Goal: Task Accomplishment & Management: Use online tool/utility

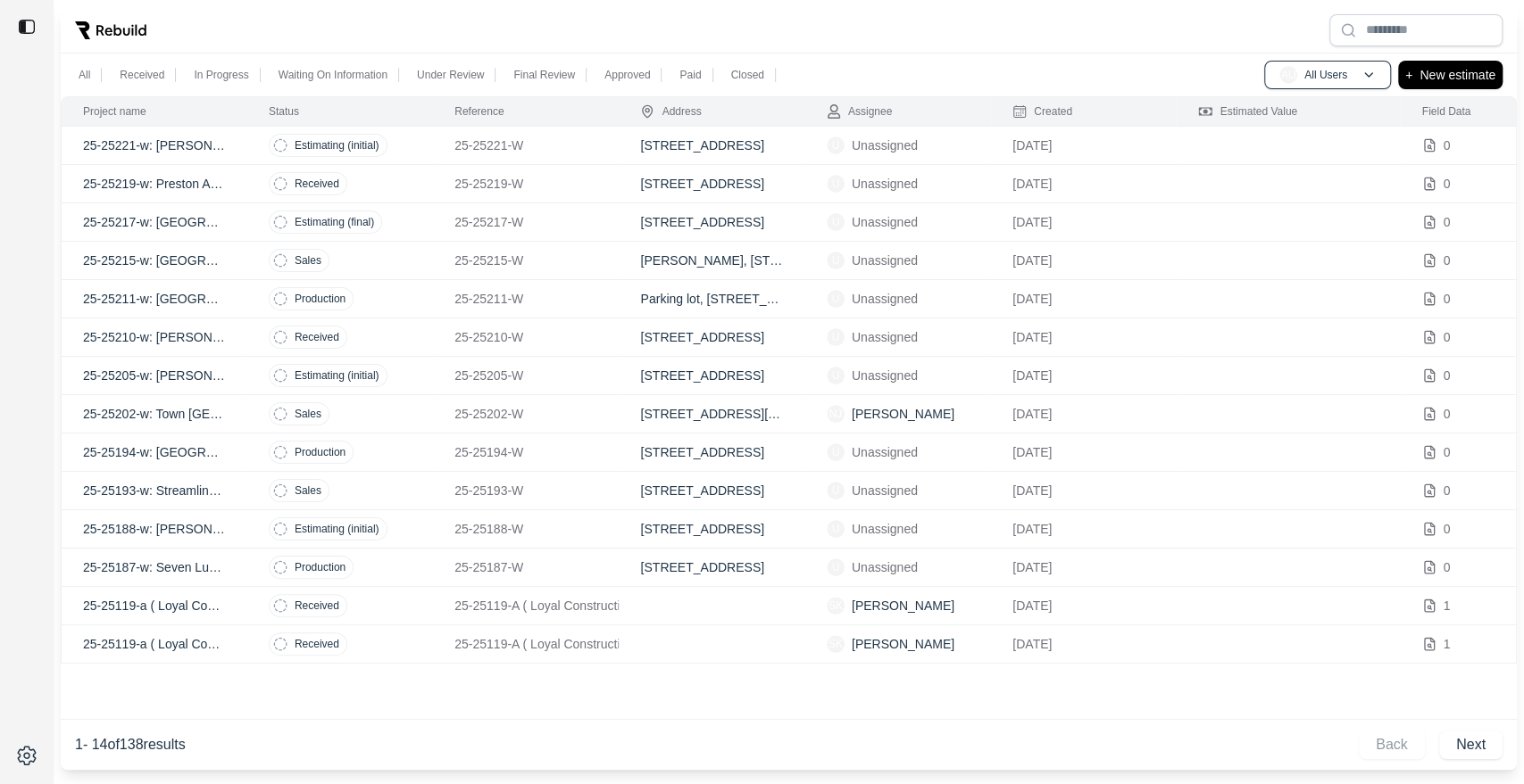
click at [501, 717] on div "Project name Status Reference Address Assignee Created Estimated Value Field Da…" at bounding box center [788, 433] width 1456 height 674
click at [186, 134] on td "25-25221-w: [PERSON_NAME]- Lumara Apartments" at bounding box center [154, 145] width 186 height 38
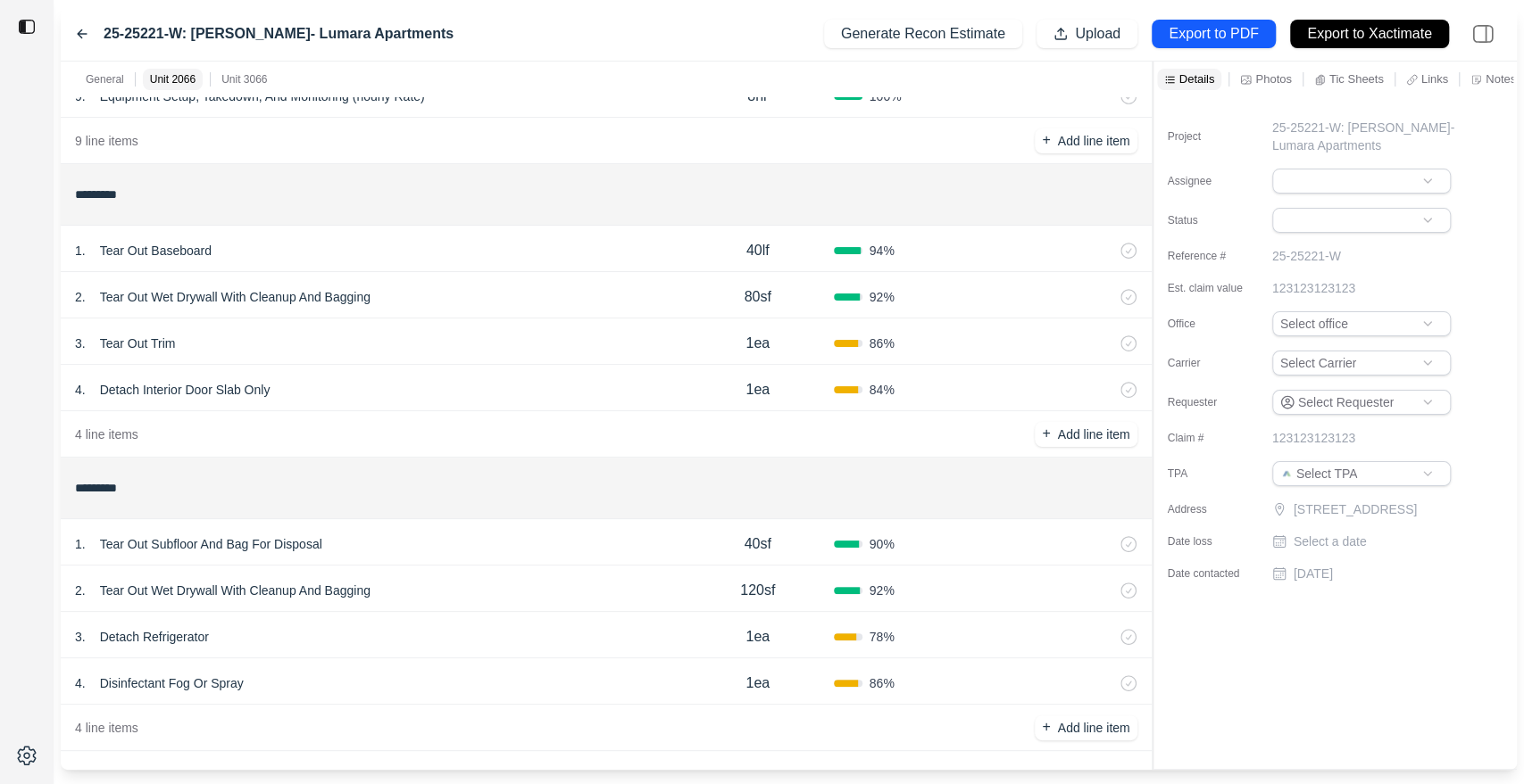
scroll to position [528, 0]
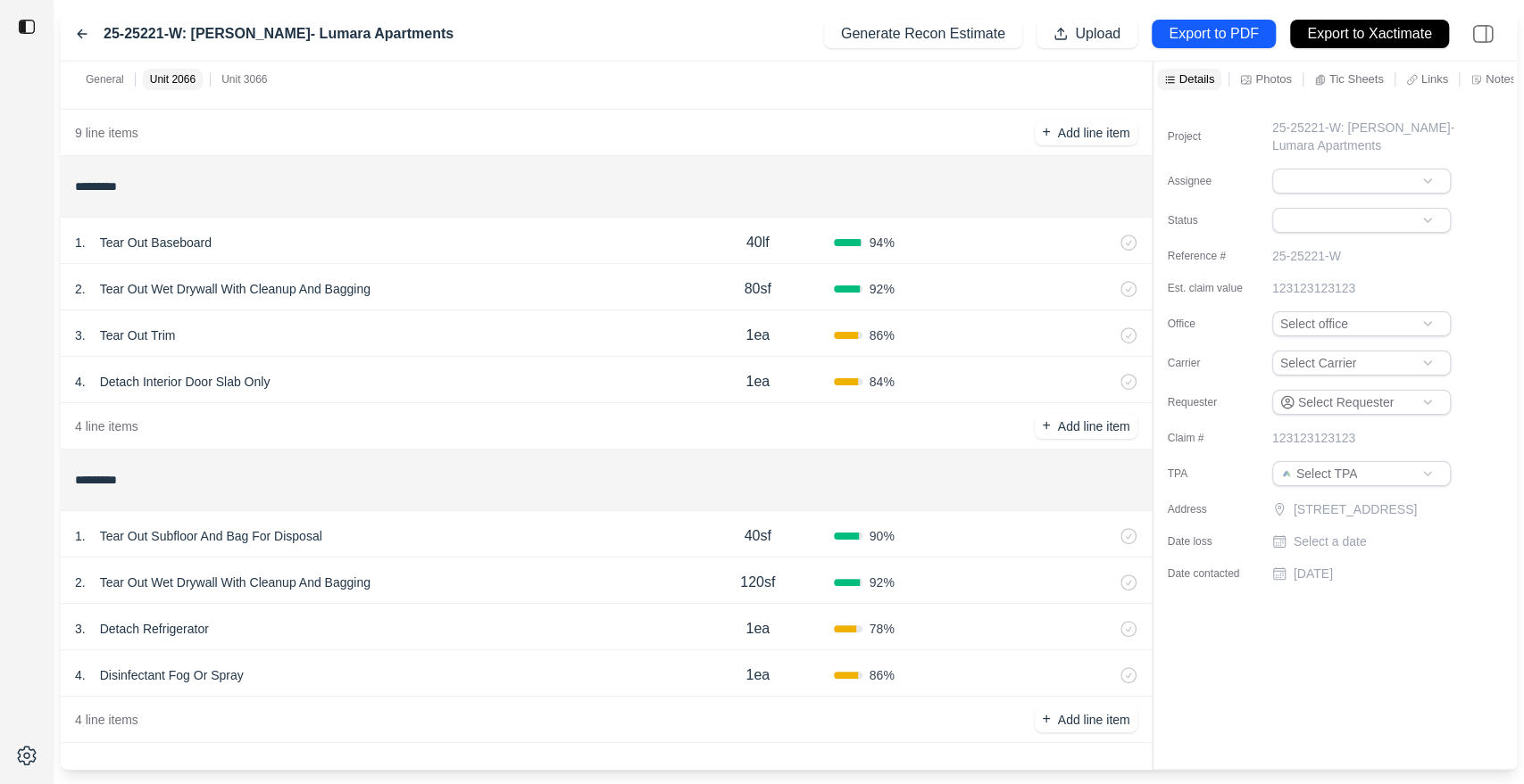
click at [1104, 627] on icon at bounding box center [1105, 628] width 5 height 10
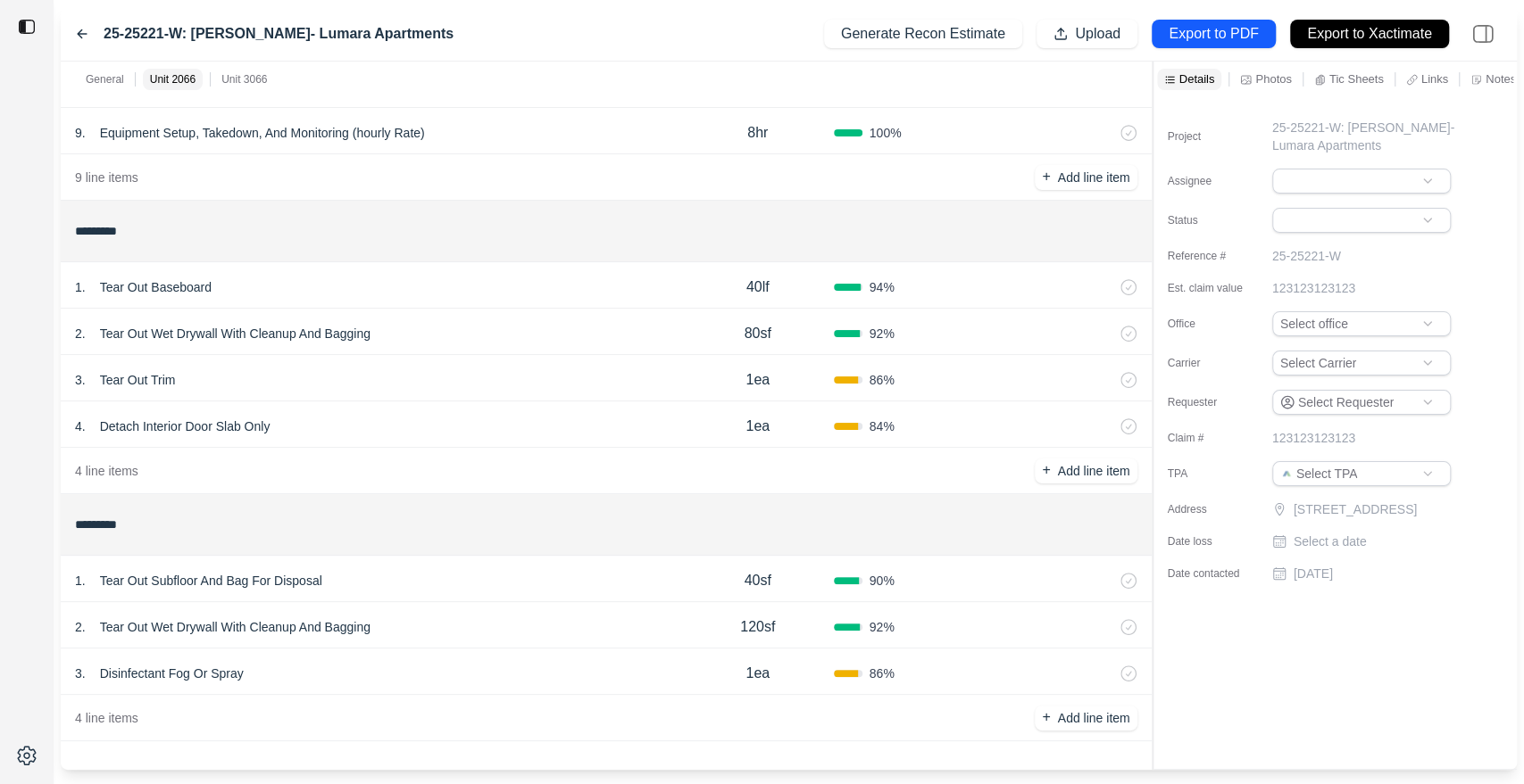
scroll to position [483, 0]
click at [1098, 676] on icon at bounding box center [1105, 674] width 15 height 15
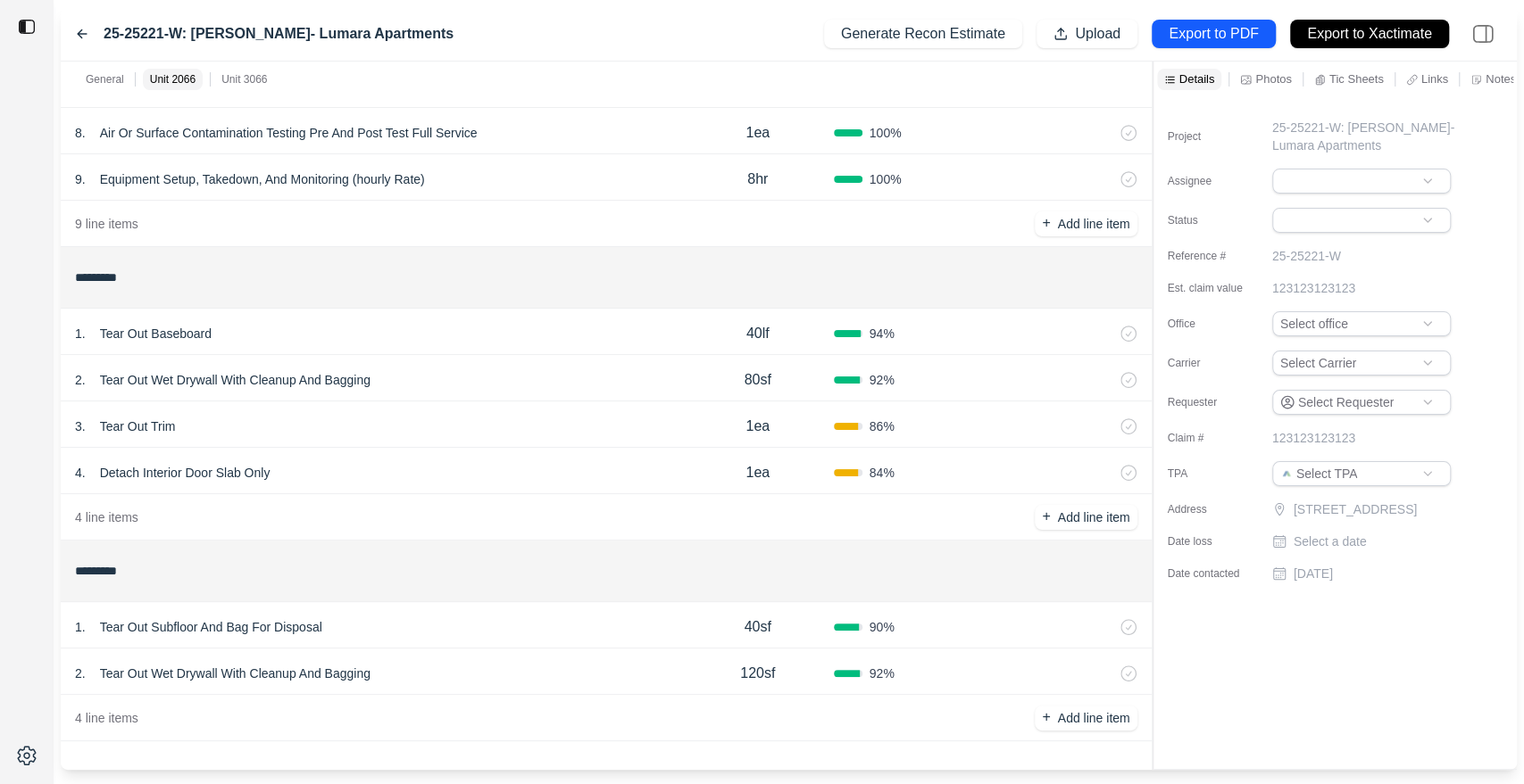
scroll to position [435, 0]
click at [1178, 37] on p "Export to PDF" at bounding box center [1213, 34] width 90 height 20
click at [1122, 467] on icon at bounding box center [1128, 474] width 16 height 16
click at [1371, 26] on p "Export to Xactimate" at bounding box center [1369, 34] width 125 height 20
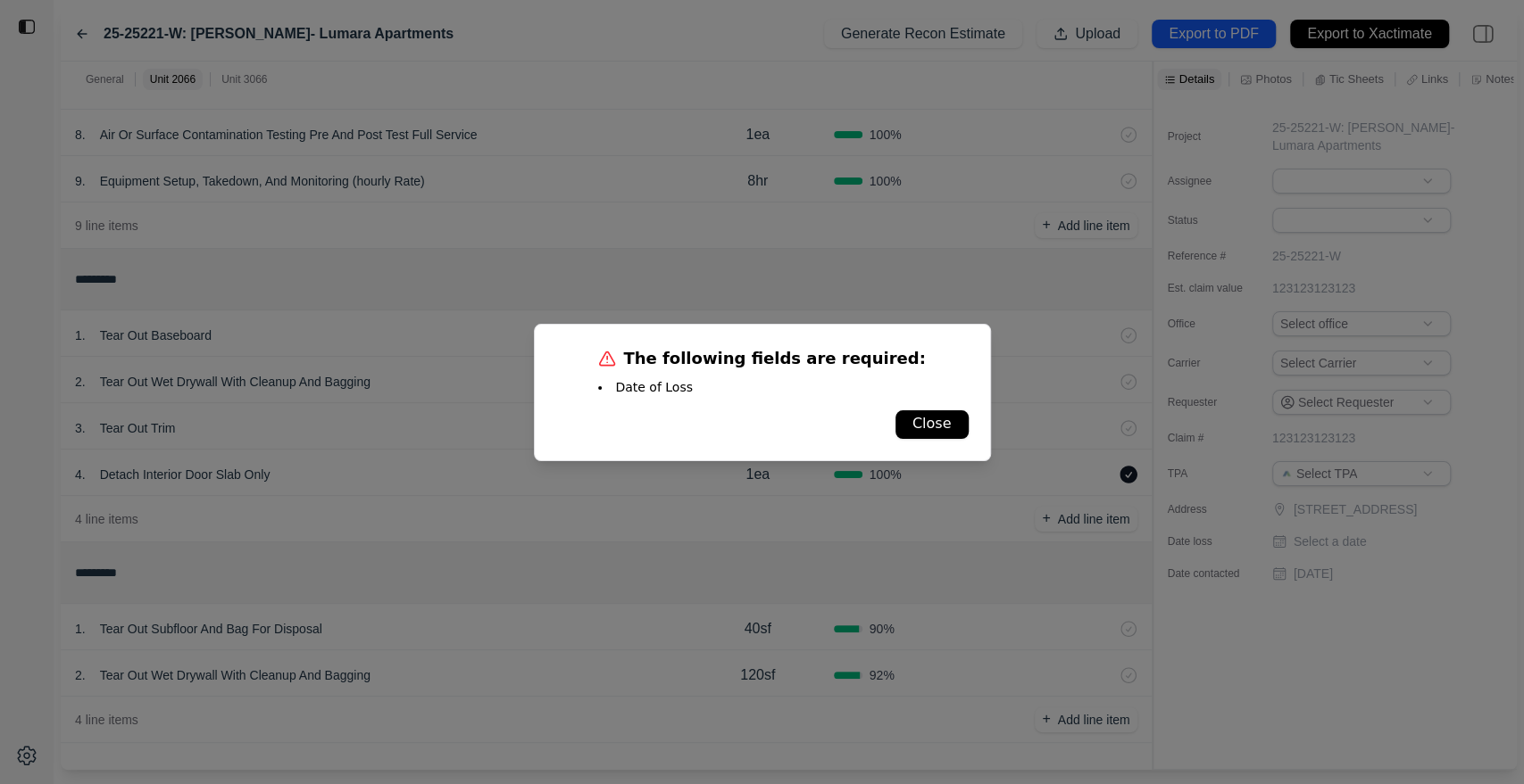
click at [969, 409] on div "The following fields are required: Date of Loss Close" at bounding box center [762, 392] width 457 height 137
drag, startPoint x: 959, startPoint y: 410, endPoint x: 972, endPoint y: 410, distance: 13.0
click at [972, 410] on div "The following fields are required: Date of Loss Close" at bounding box center [762, 392] width 457 height 137
click at [952, 412] on button "Close" at bounding box center [932, 424] width 73 height 28
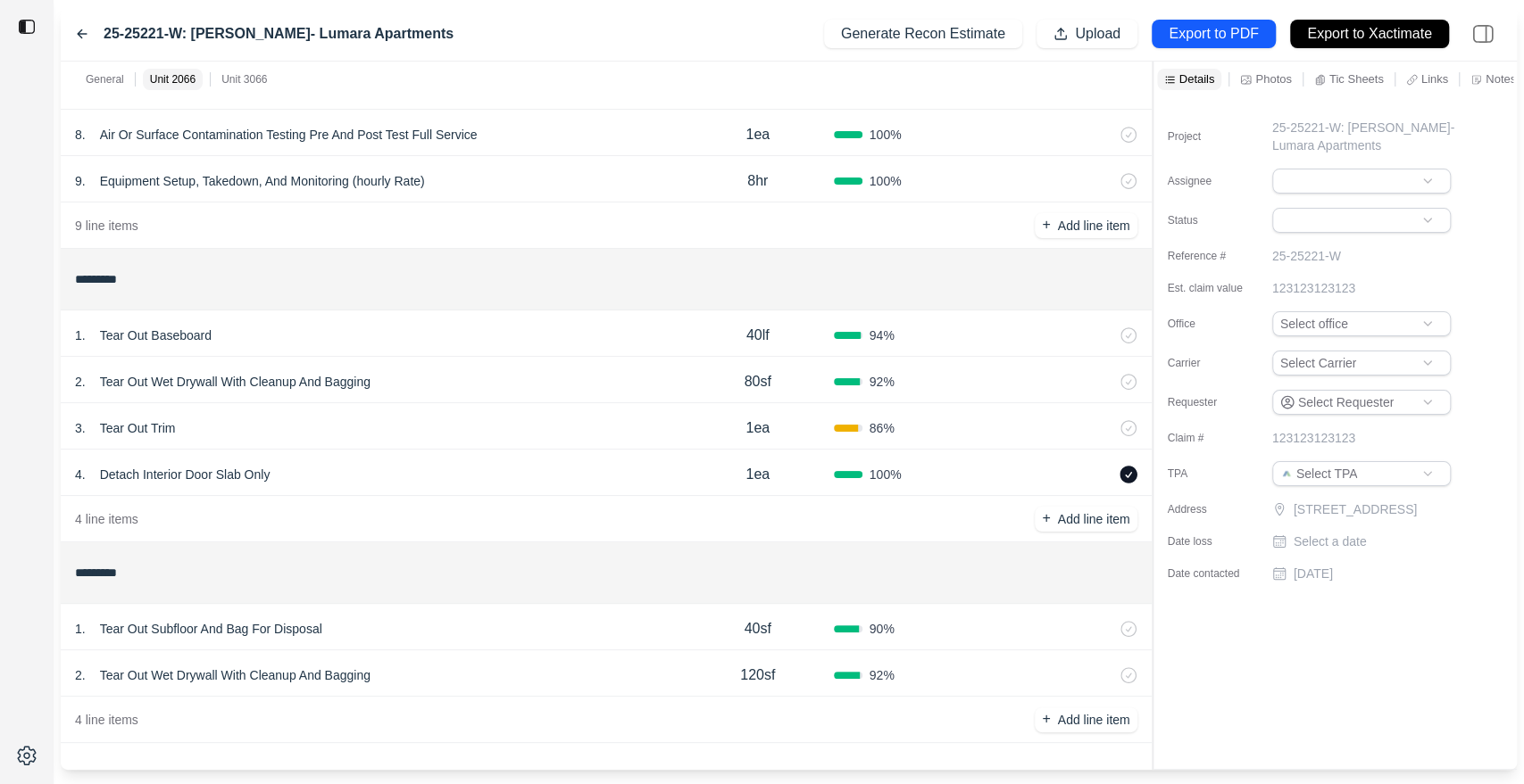
click at [1314, 550] on p "Select a date" at bounding box center [1330, 541] width 73 height 18
type input "**********"
click at [1322, 29] on p "Export to Xactimate" at bounding box center [1369, 34] width 125 height 20
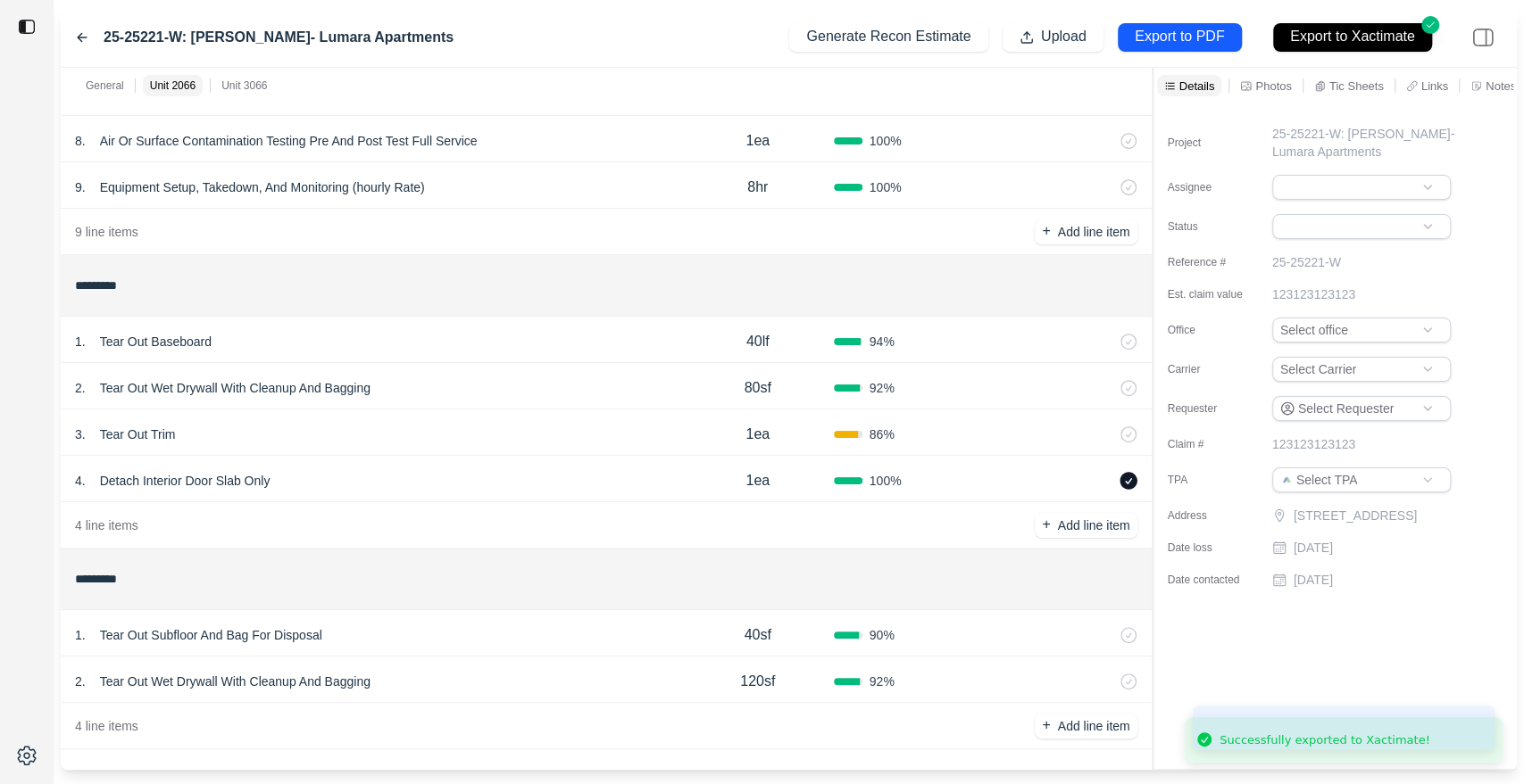
scroll to position [442, 0]
